Goal: Task Accomplishment & Management: Manage account settings

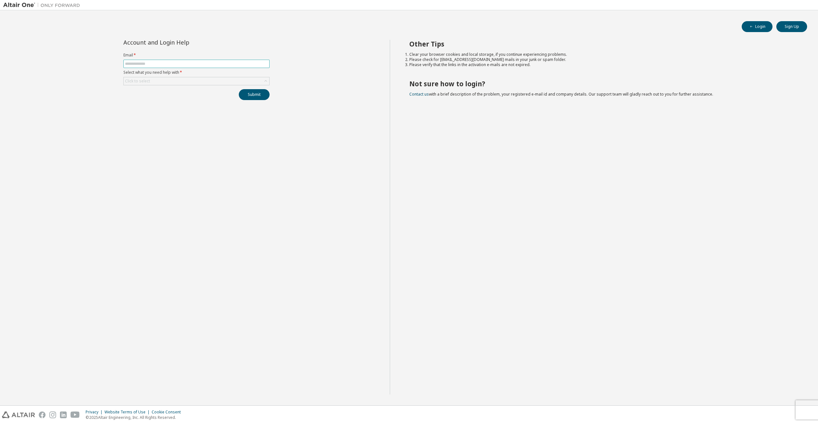
click at [201, 63] on input "text" at bounding box center [196, 63] width 143 height 5
type input "**********"
click at [201, 81] on div "Click to select" at bounding box center [197, 81] width 146 height 8
click at [191, 99] on li "I forgot my password" at bounding box center [196, 99] width 144 height 8
click at [247, 97] on button "Submit" at bounding box center [254, 94] width 31 height 11
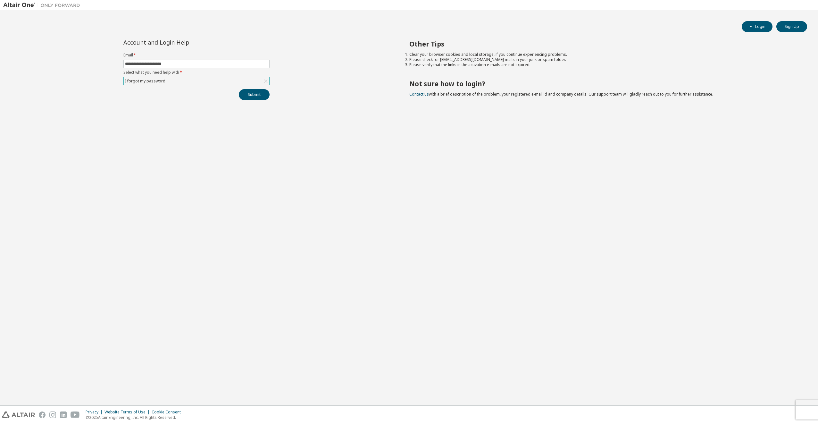
click at [757, 362] on div "Other Tips Clear your browser cookies and local storage, if you continue experi…" at bounding box center [603, 217] width 426 height 355
